Goal: Transaction & Acquisition: Purchase product/service

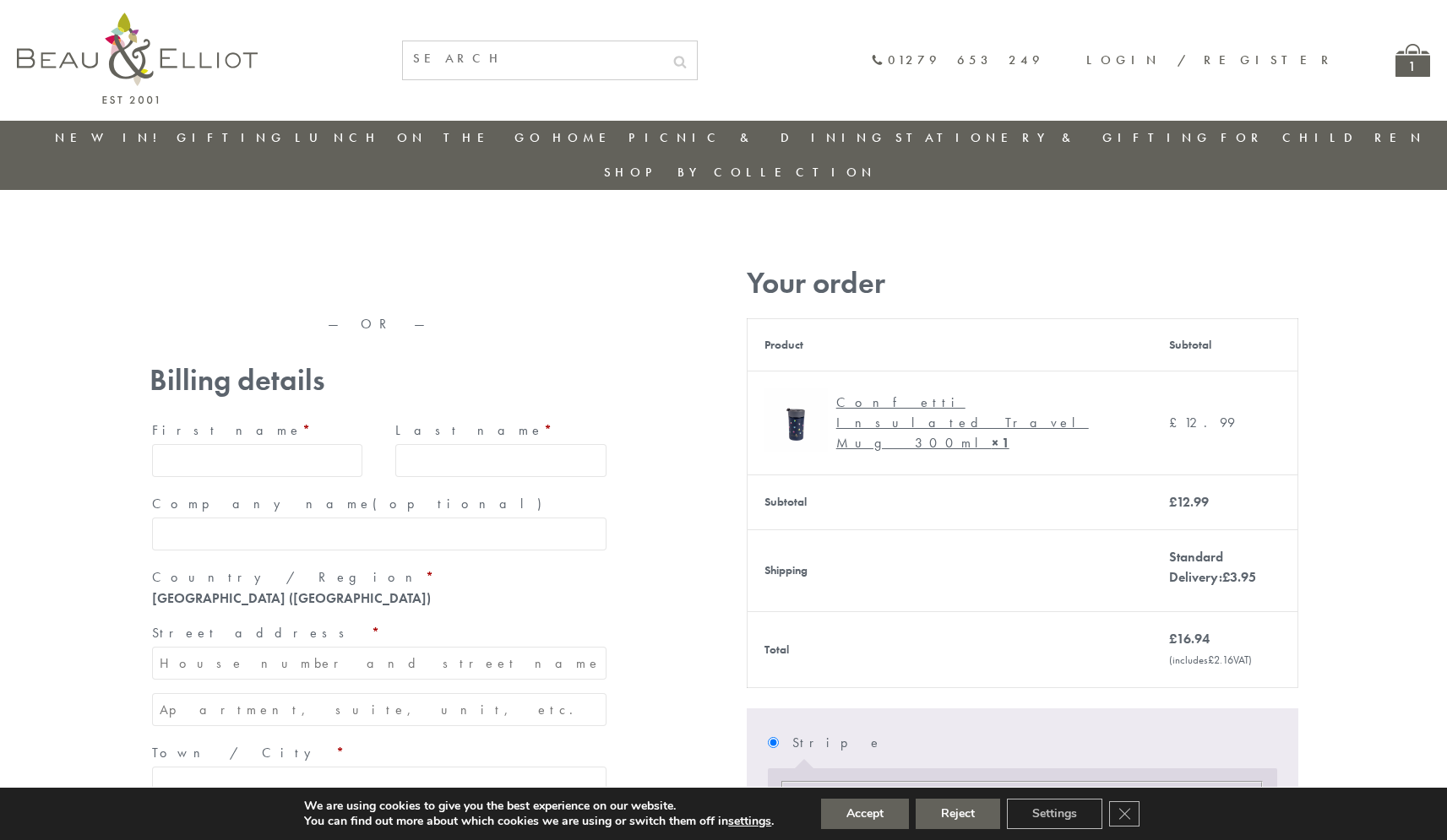
type input "[EMAIL_ADDRESS][DOMAIN_NAME]"
type input "[PERSON_NAME]"
type input "23, [GEOGRAPHIC_DATA], [GEOGRAPHIC_DATA]"
type input "[GEOGRAPHIC_DATA]"
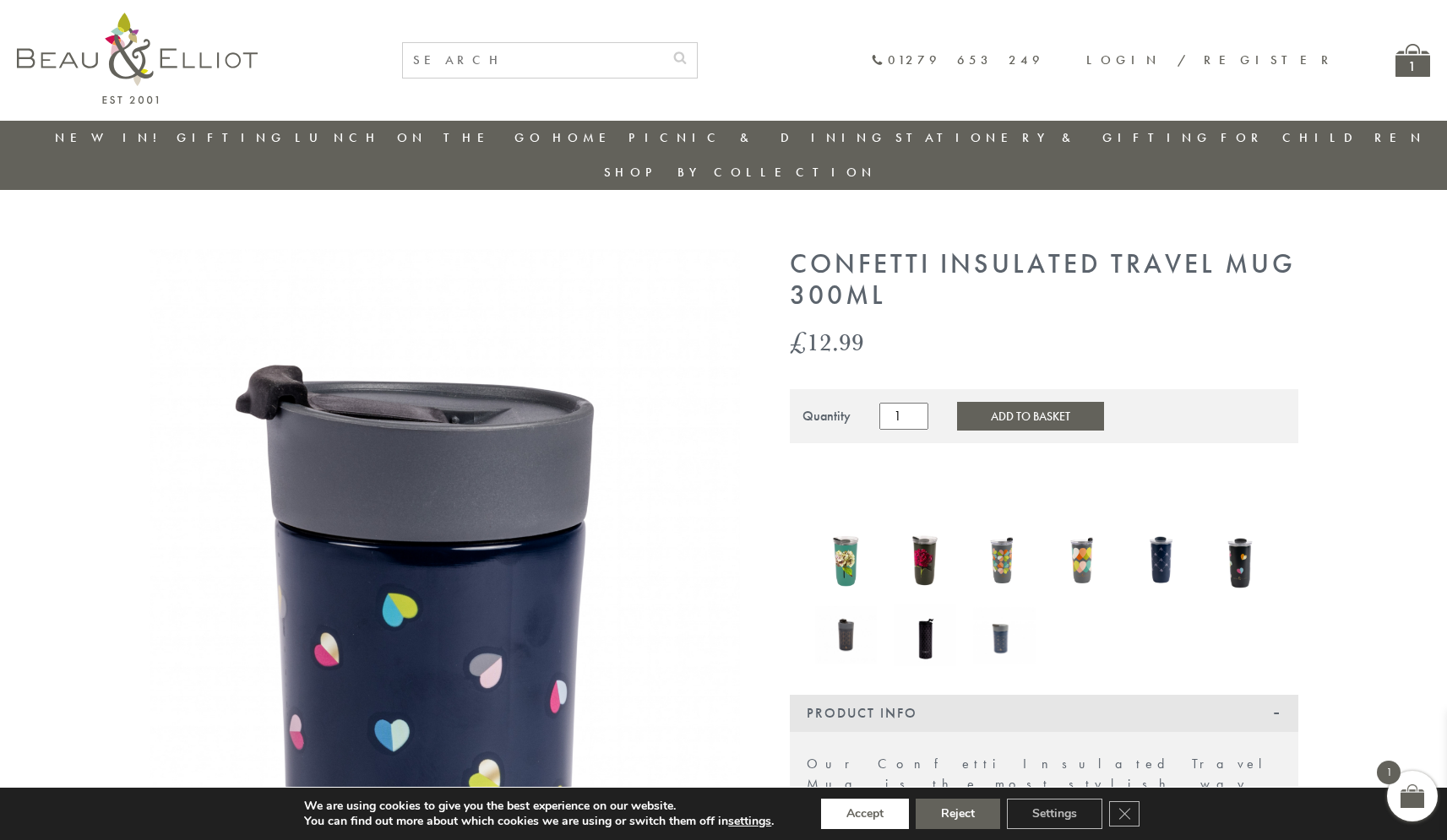
click at [865, 814] on button "Accept" at bounding box center [865, 814] width 88 height 30
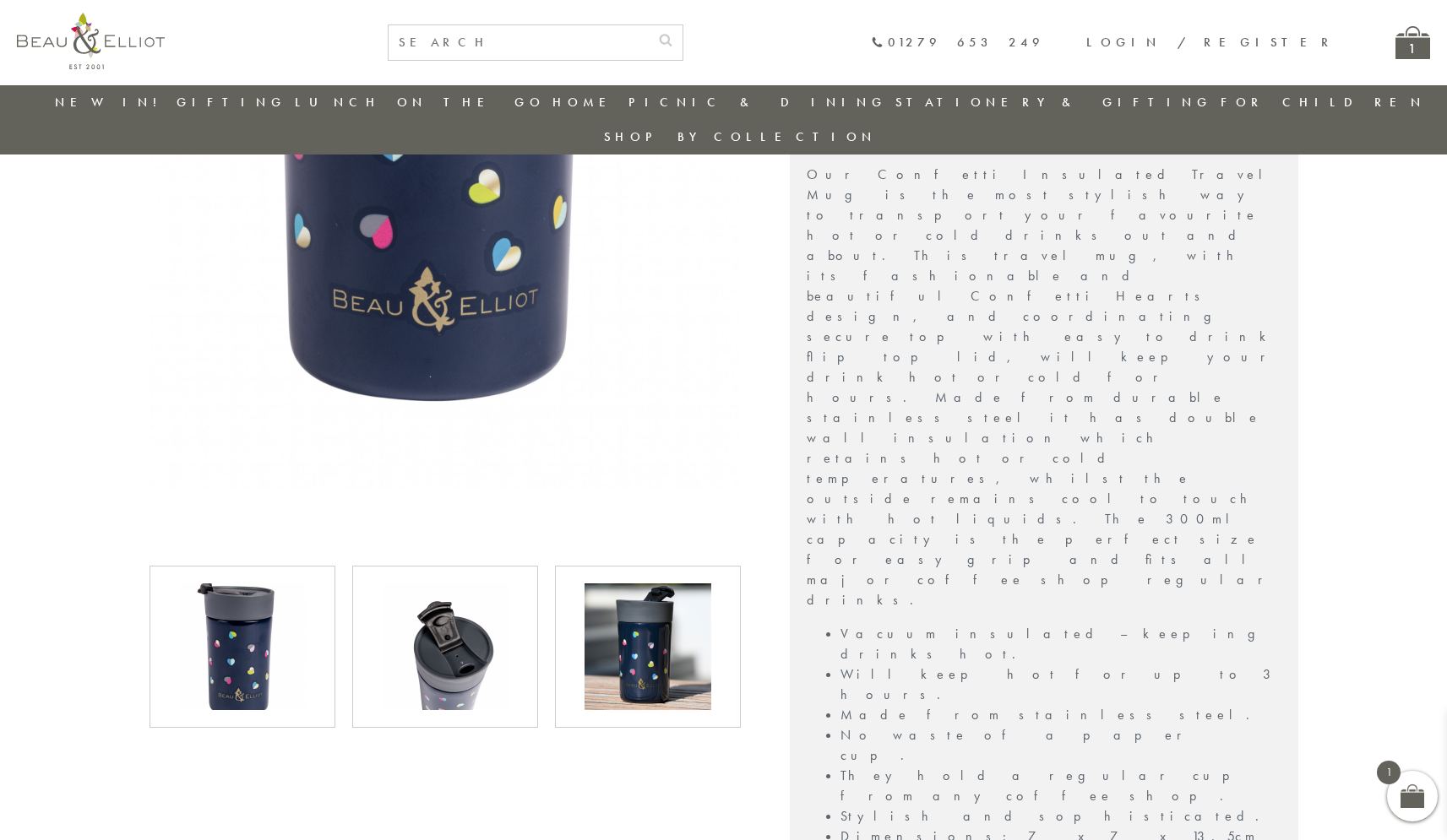
scroll to position [761, 0]
